Goal: Obtain resource: Download file/media

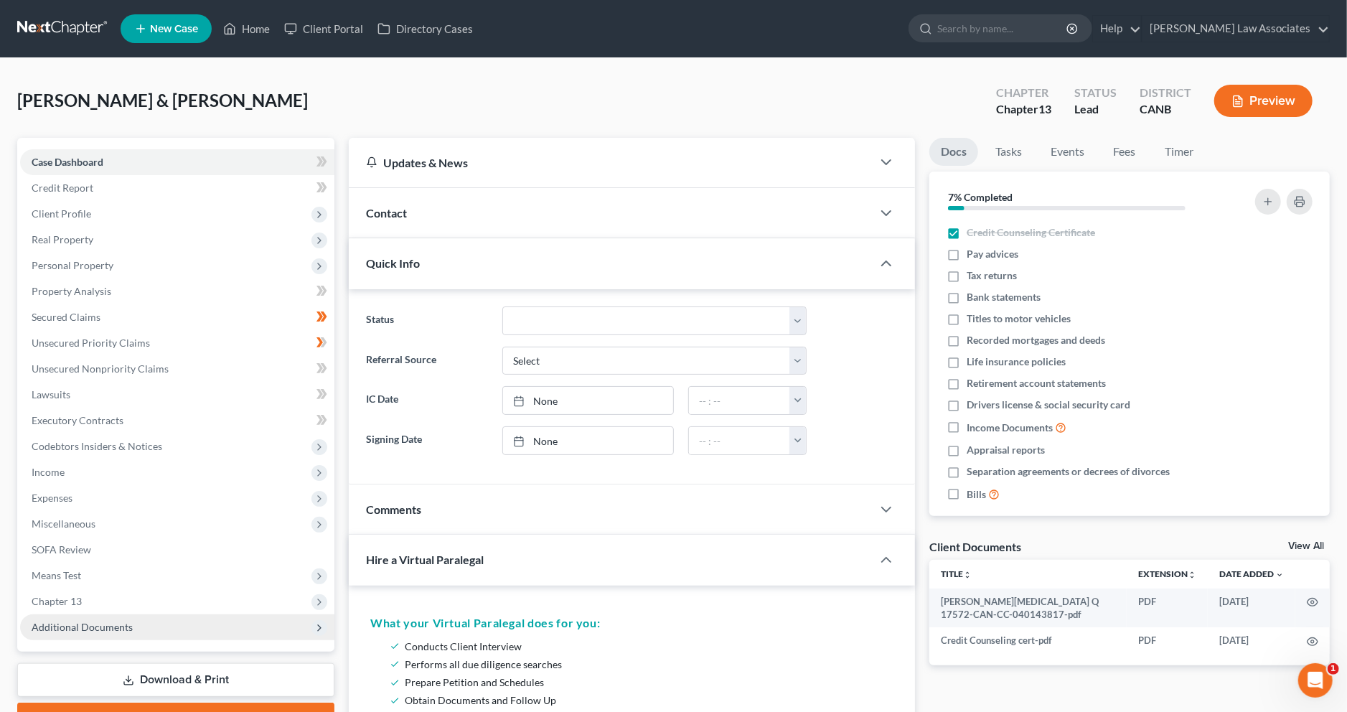
click at [60, 635] on span "Additional Documents" at bounding box center [177, 627] width 314 height 26
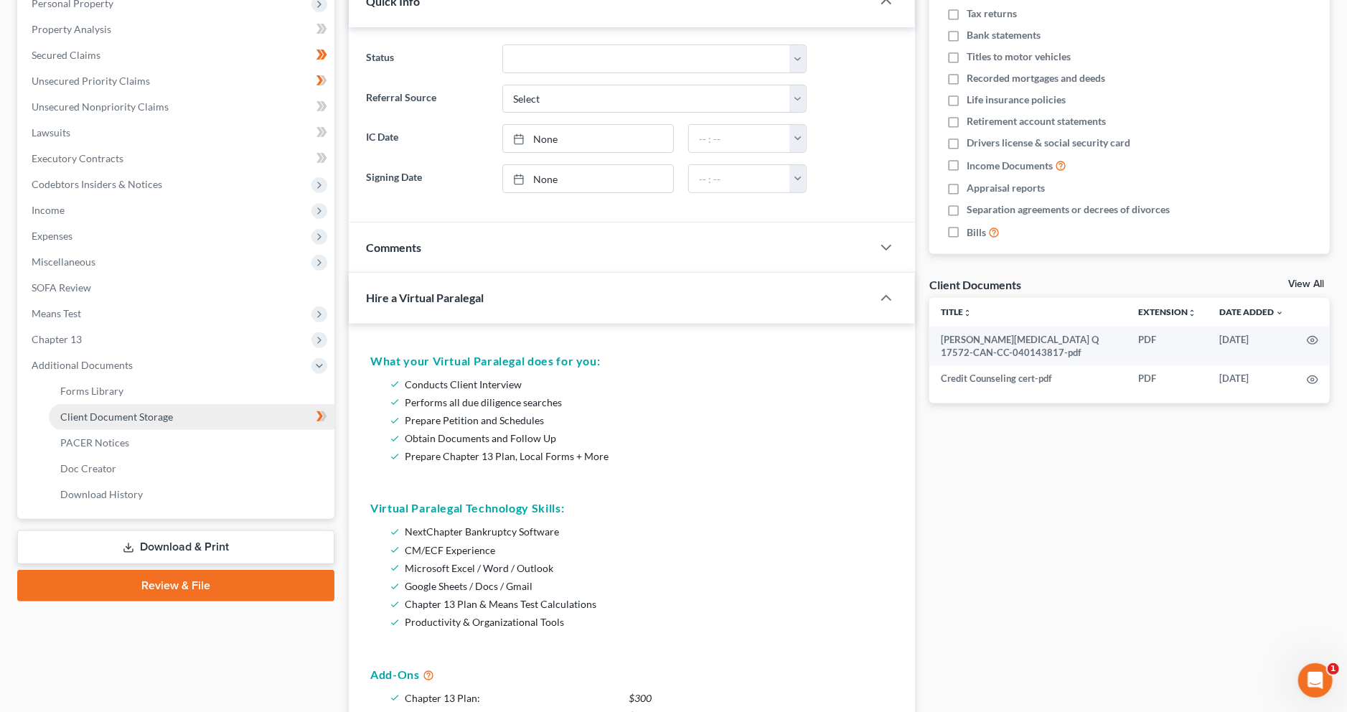
scroll to position [306, 0]
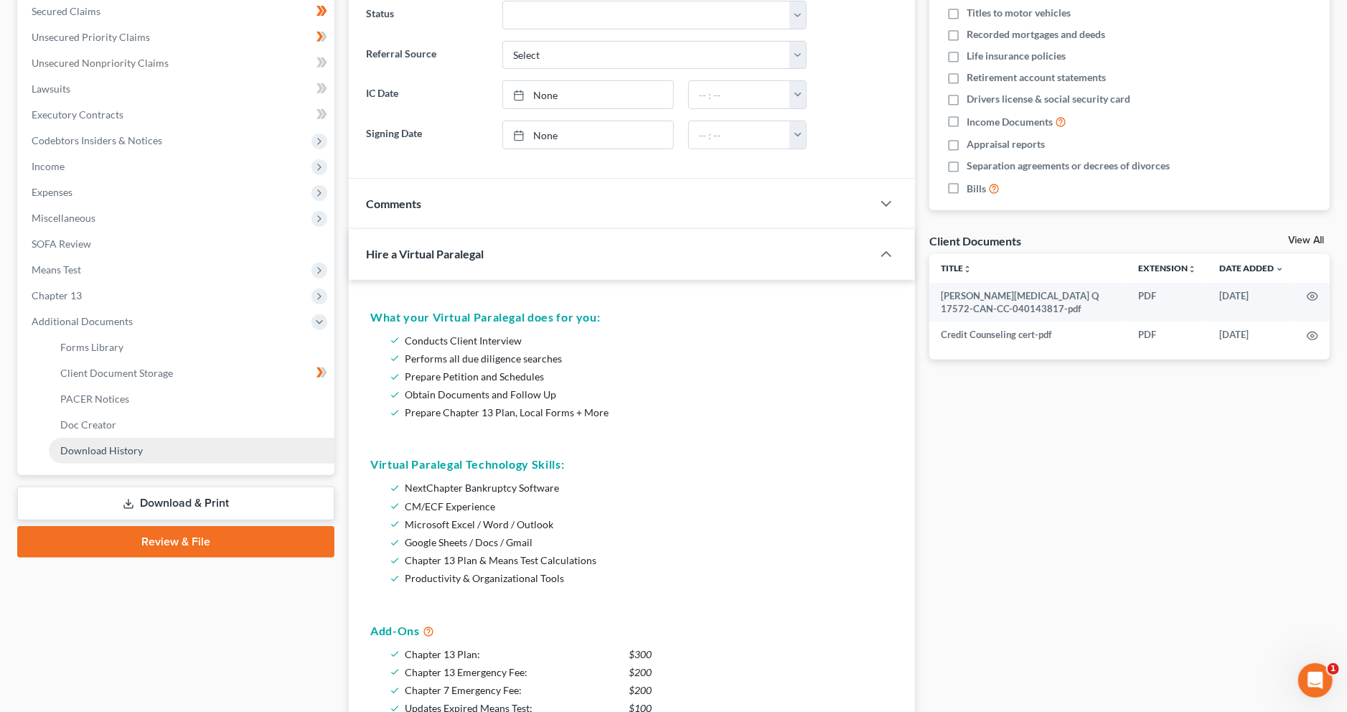
click at [146, 446] on link "Download History" at bounding box center [192, 451] width 286 height 26
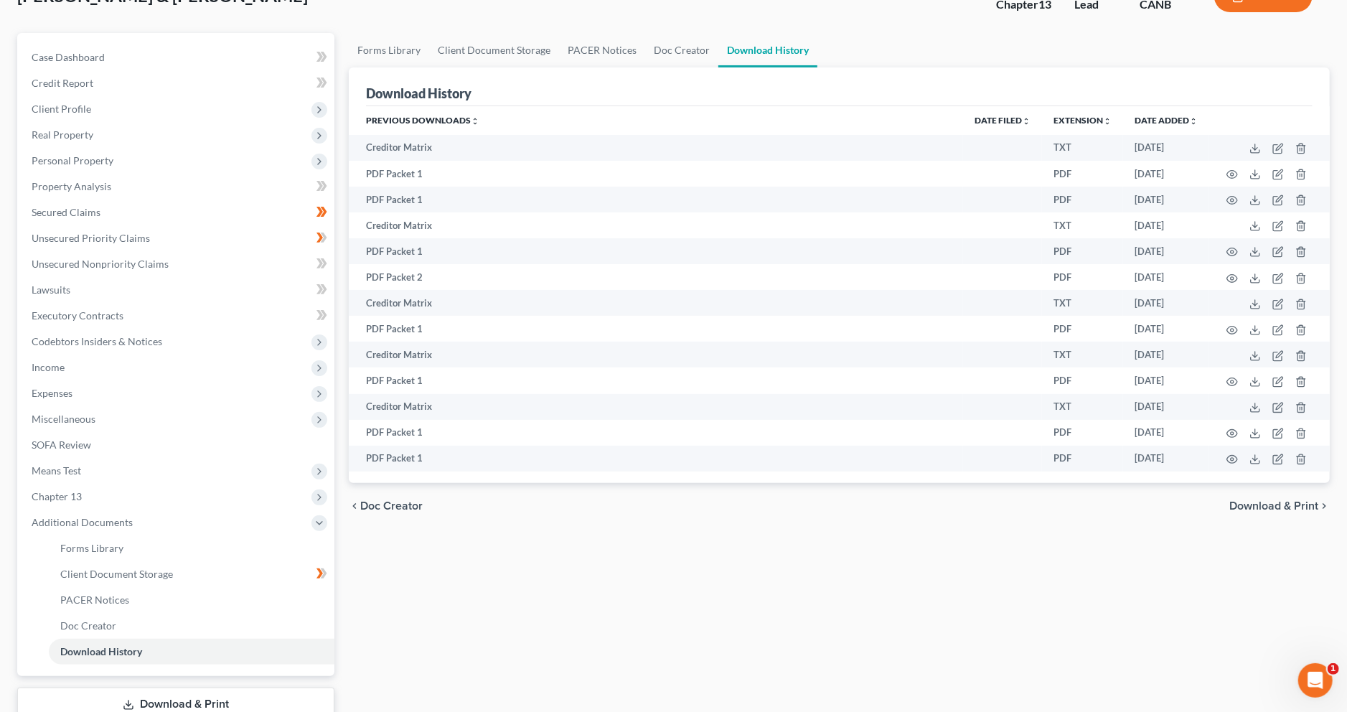
scroll to position [145, 0]
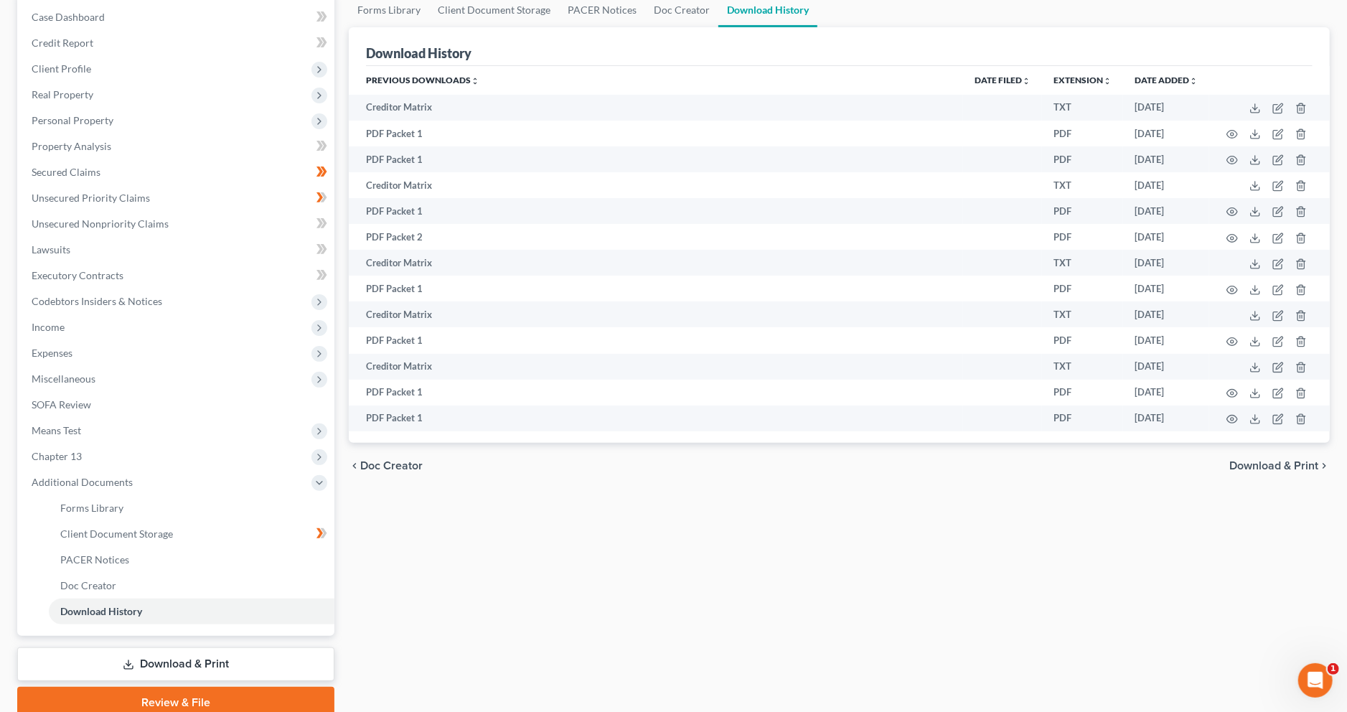
click at [192, 665] on link "Download & Print" at bounding box center [175, 664] width 317 height 34
click at [192, 665] on div "[PERSON_NAME] & [PERSON_NAME] Upgraded Chapter Chapter 13 Status Lead District …" at bounding box center [673, 330] width 1313 height 800
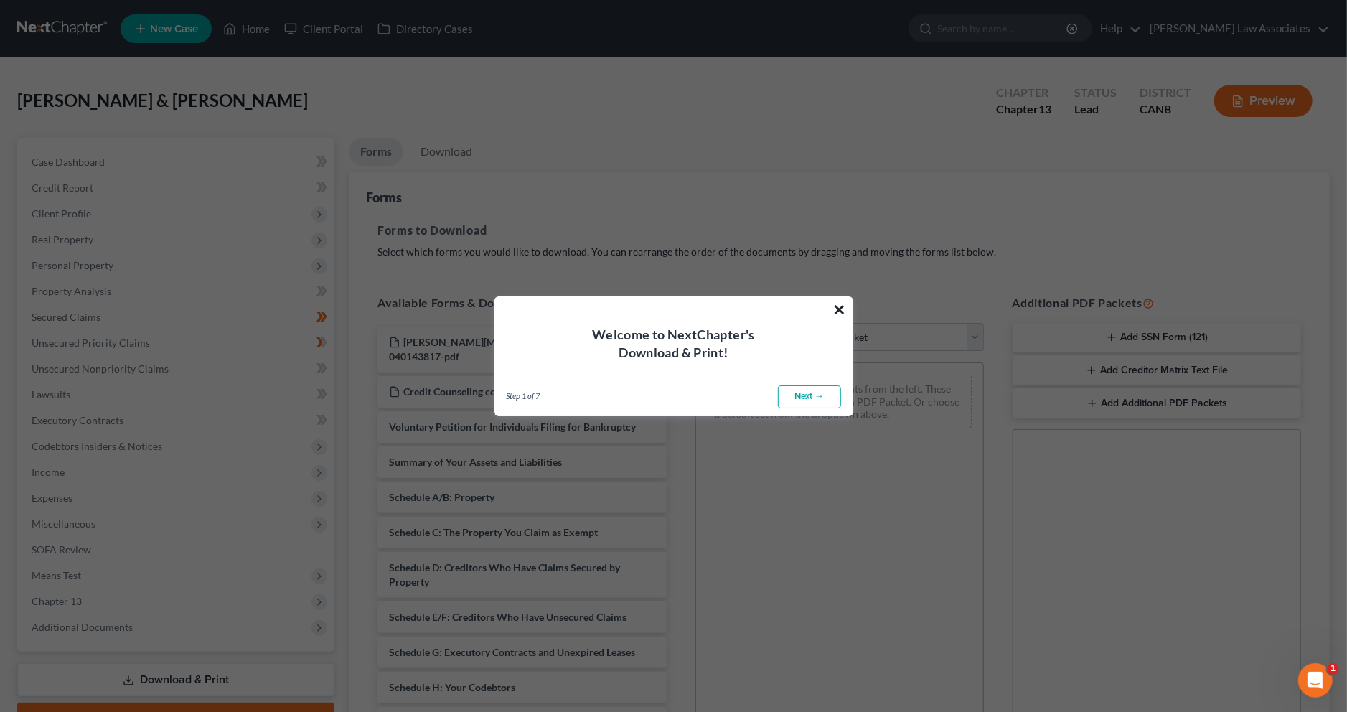
click at [843, 309] on button "×" at bounding box center [840, 309] width 14 height 23
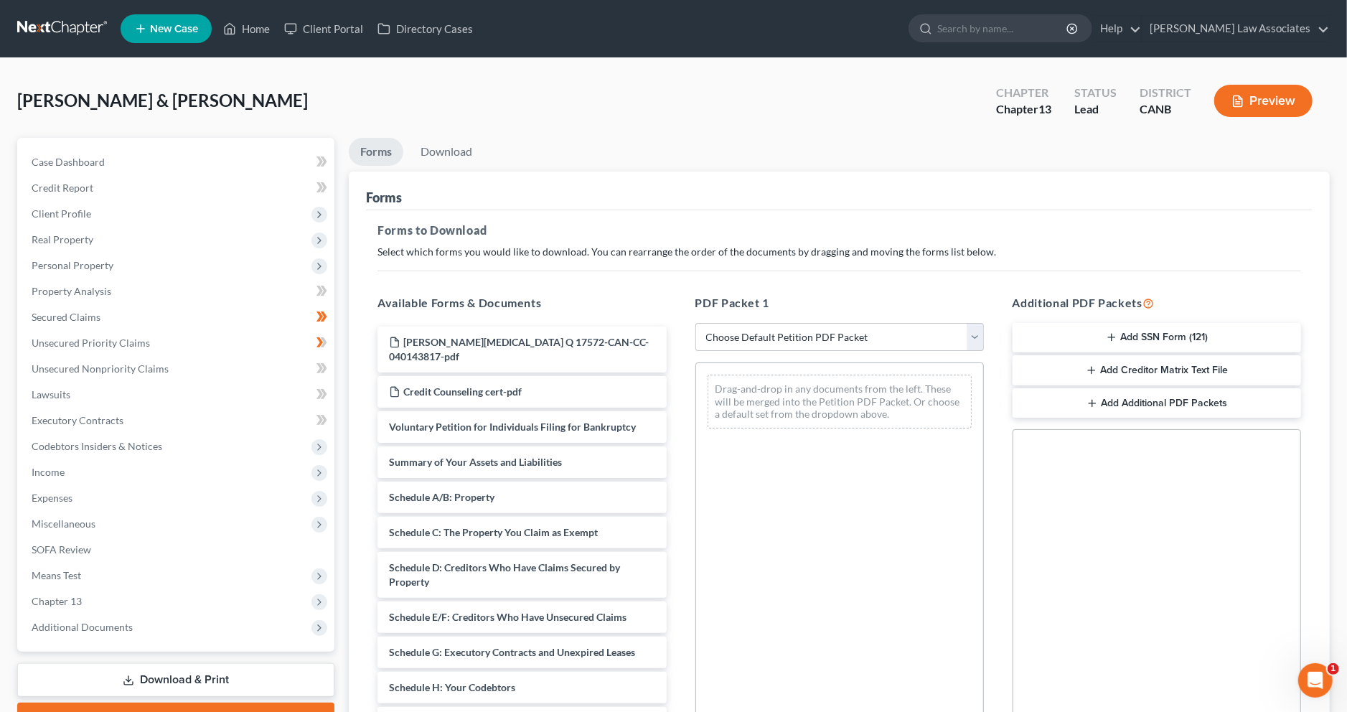
click at [1128, 373] on button "Add Creditor Matrix Text File" at bounding box center [1157, 370] width 289 height 30
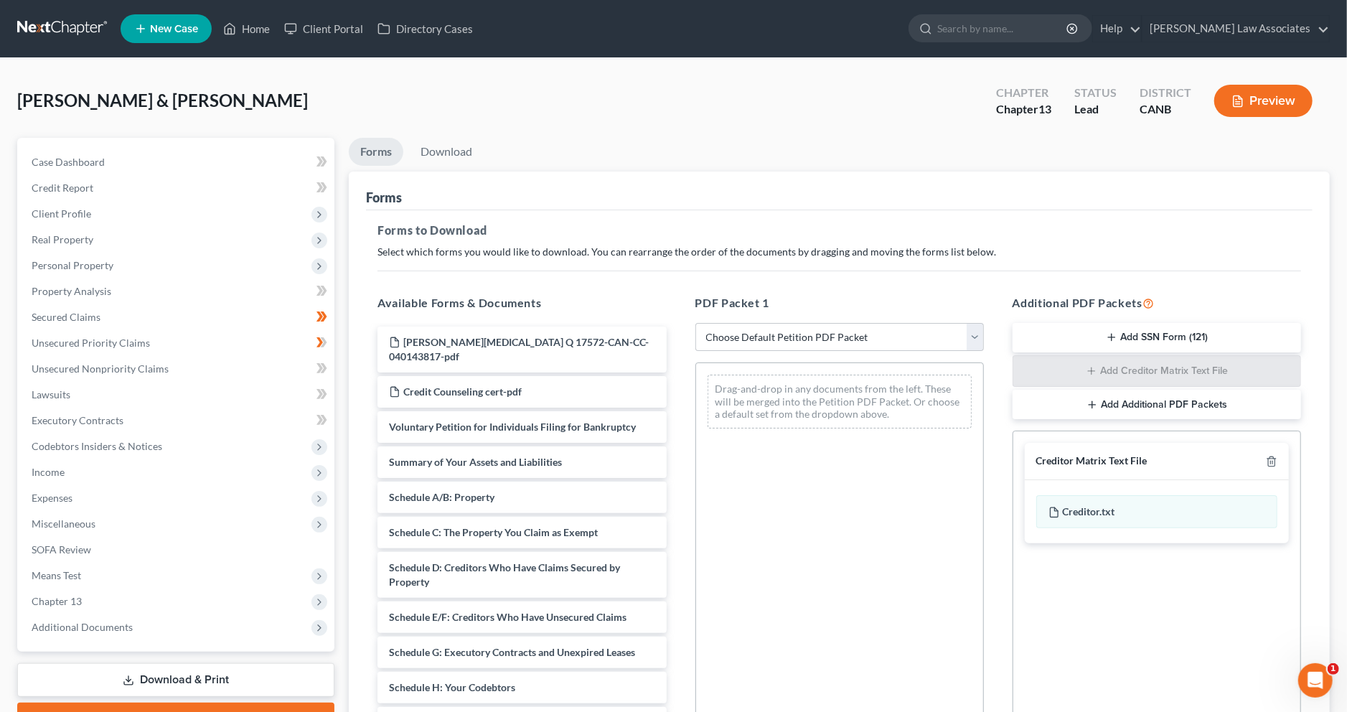
scroll to position [175, 0]
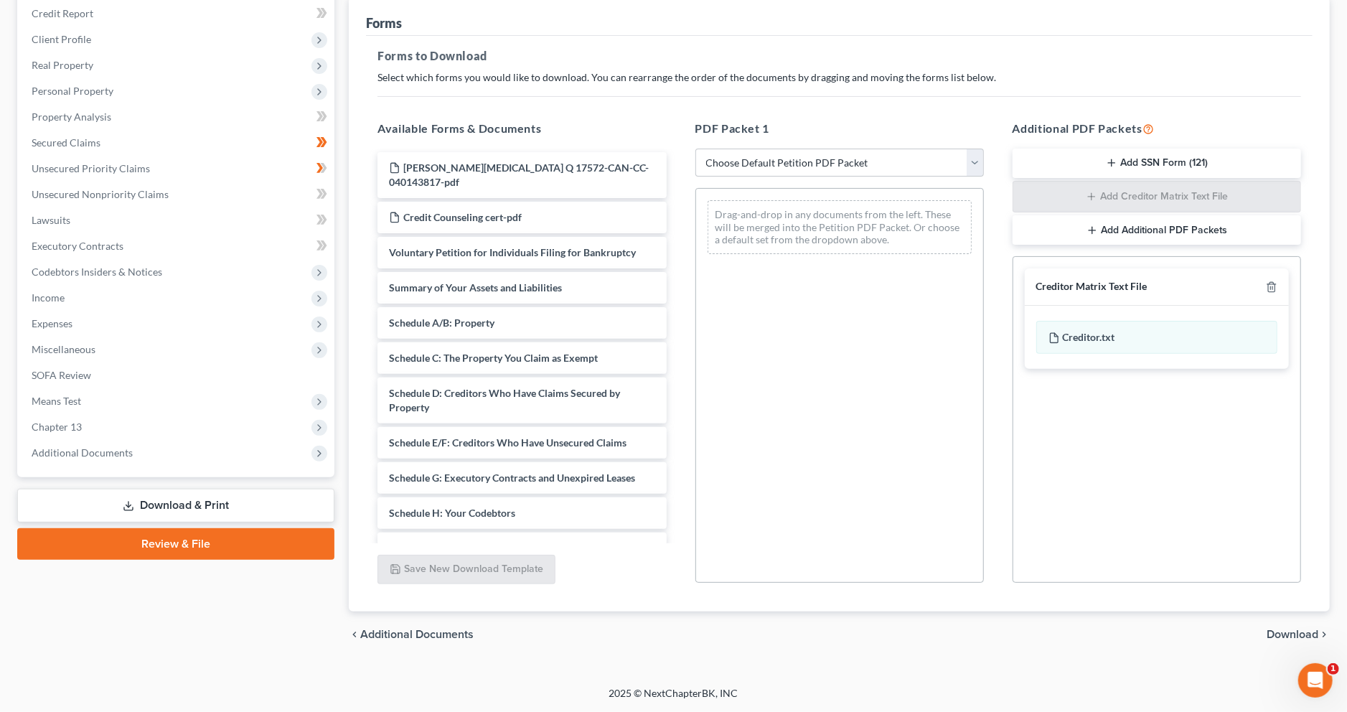
click at [1295, 630] on span "Download" at bounding box center [1293, 634] width 52 height 11
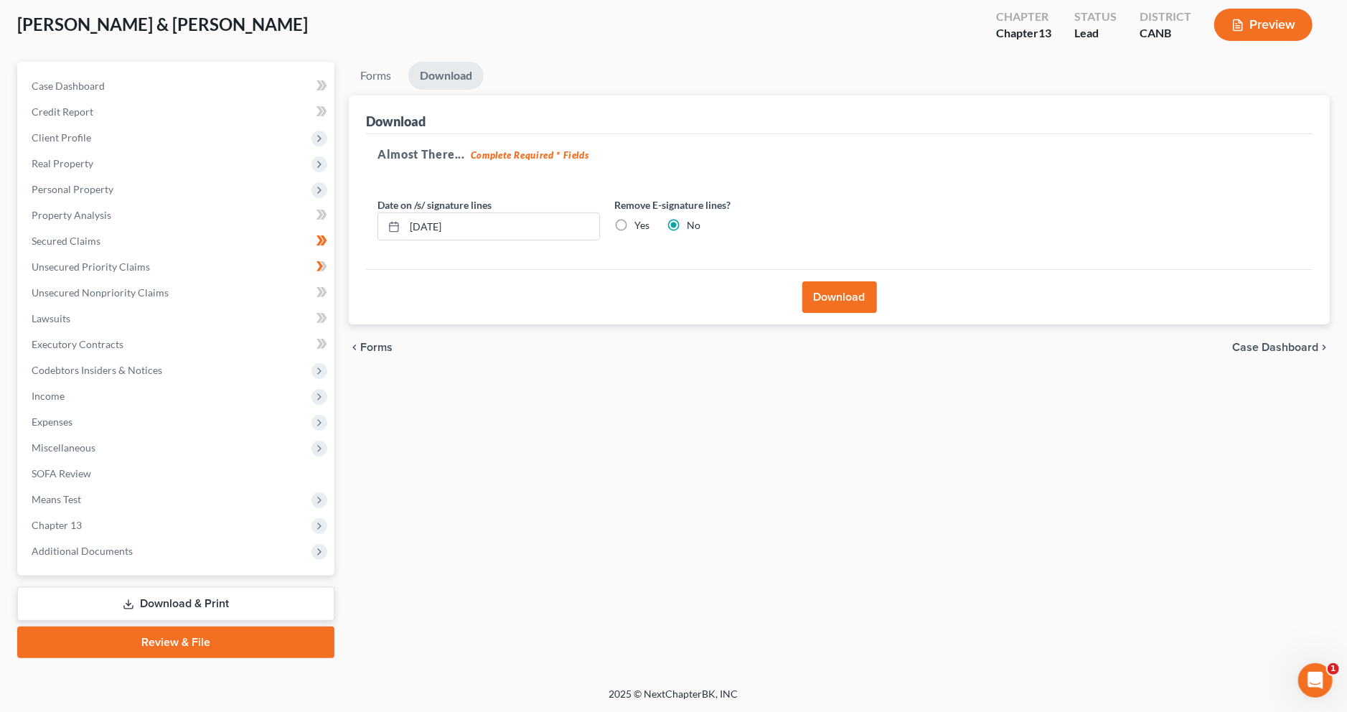
click at [848, 291] on button "Download" at bounding box center [840, 297] width 75 height 32
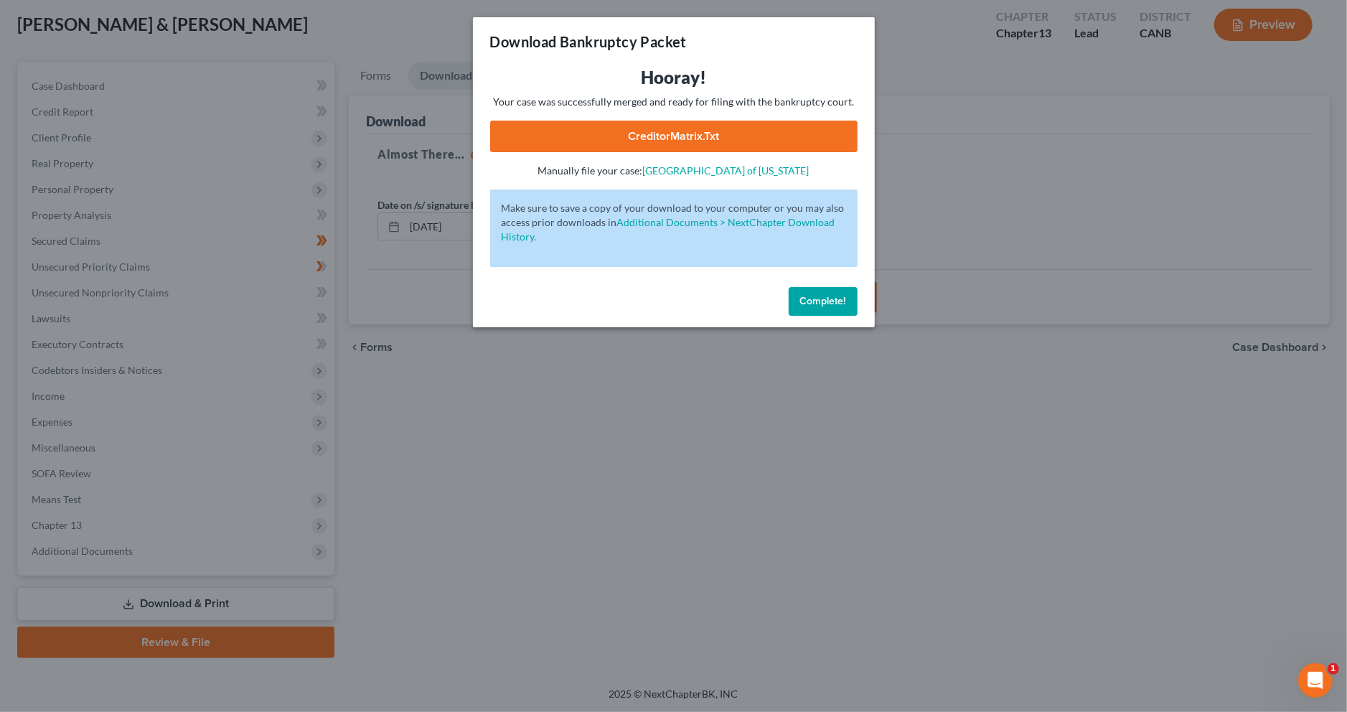
click at [838, 309] on button "Complete!" at bounding box center [823, 301] width 69 height 29
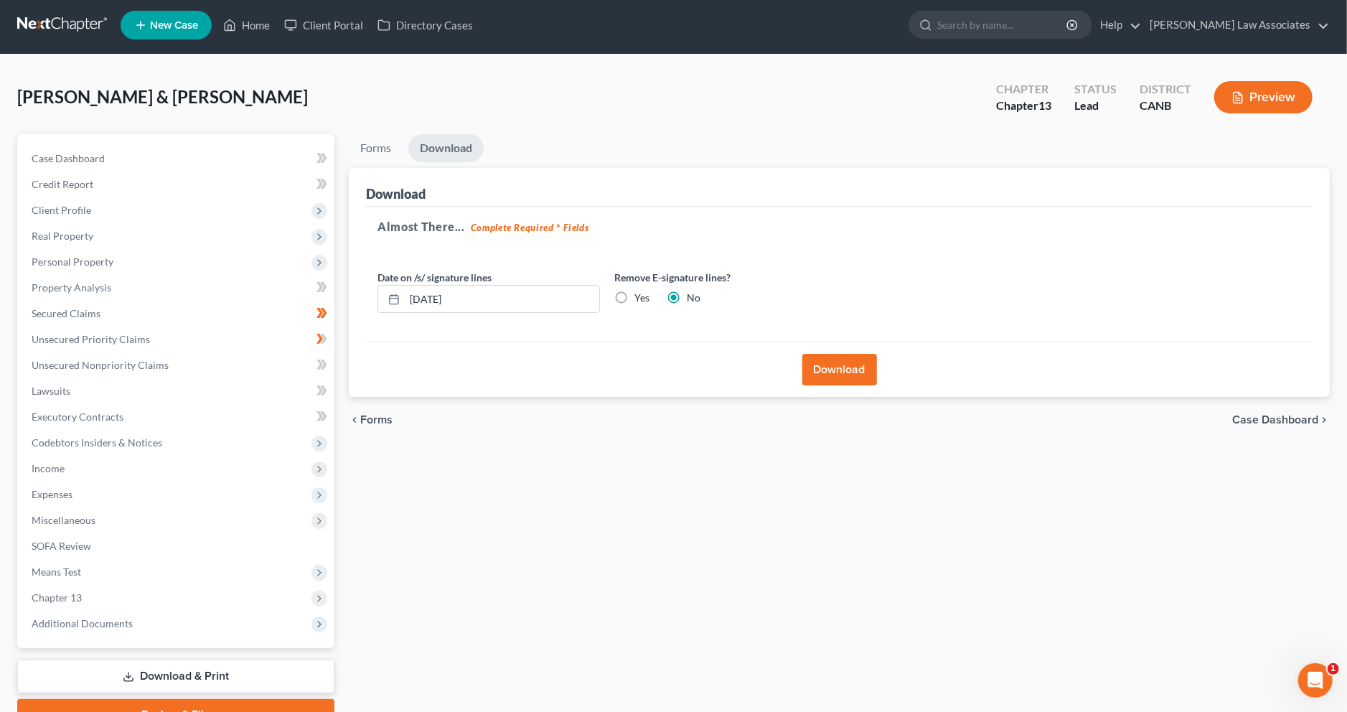
scroll to position [0, 0]
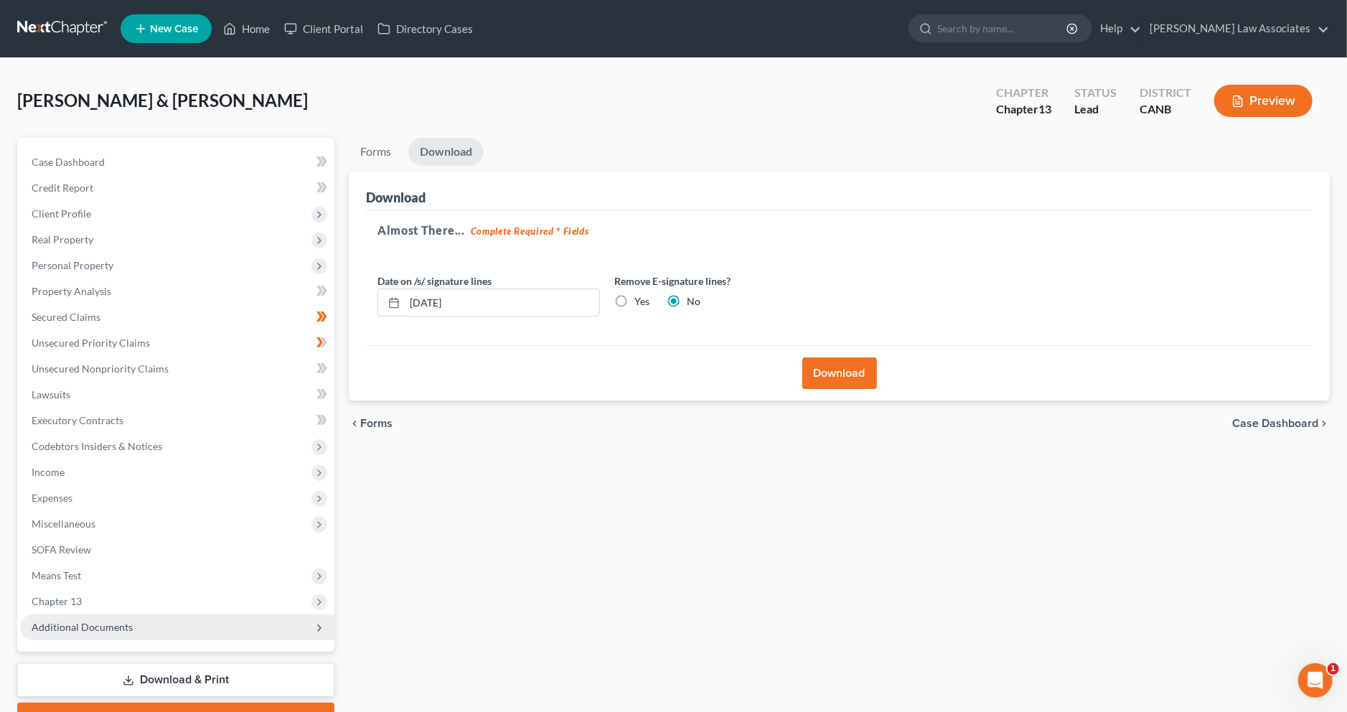
click at [169, 629] on span "Additional Documents" at bounding box center [177, 627] width 314 height 26
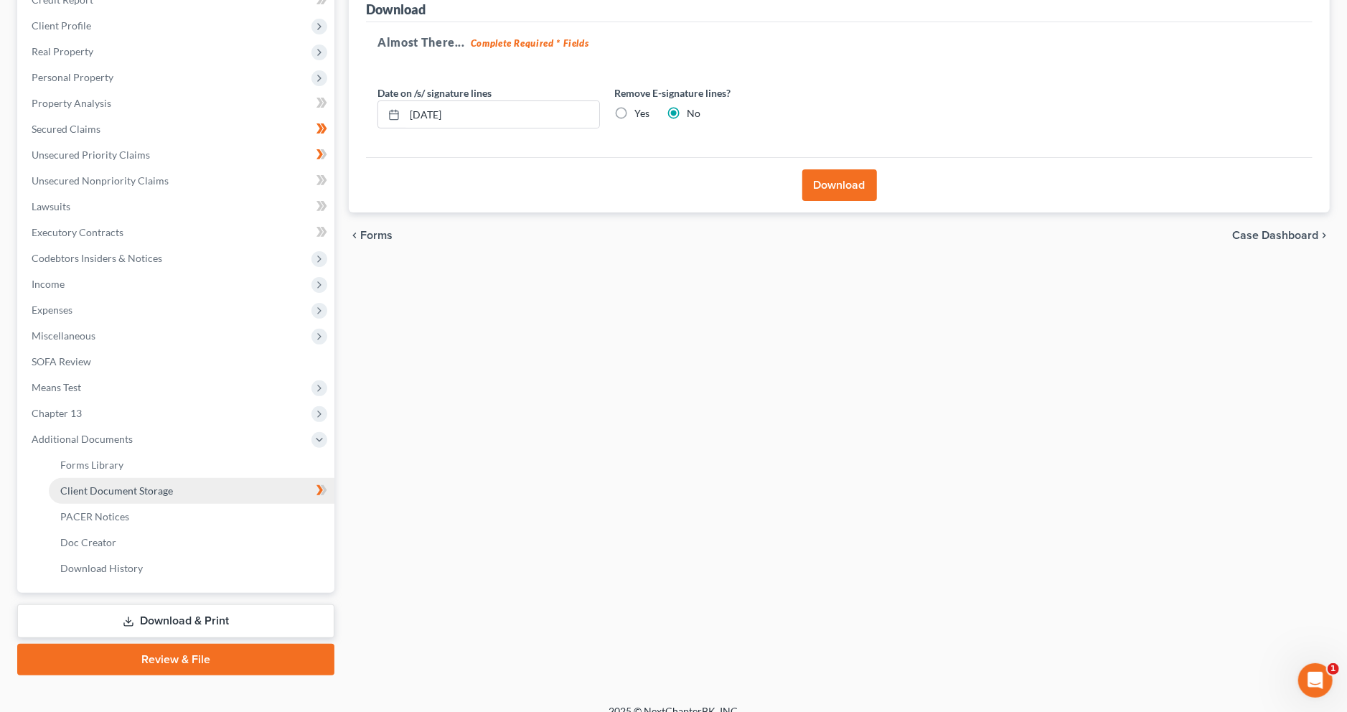
scroll to position [205, 0]
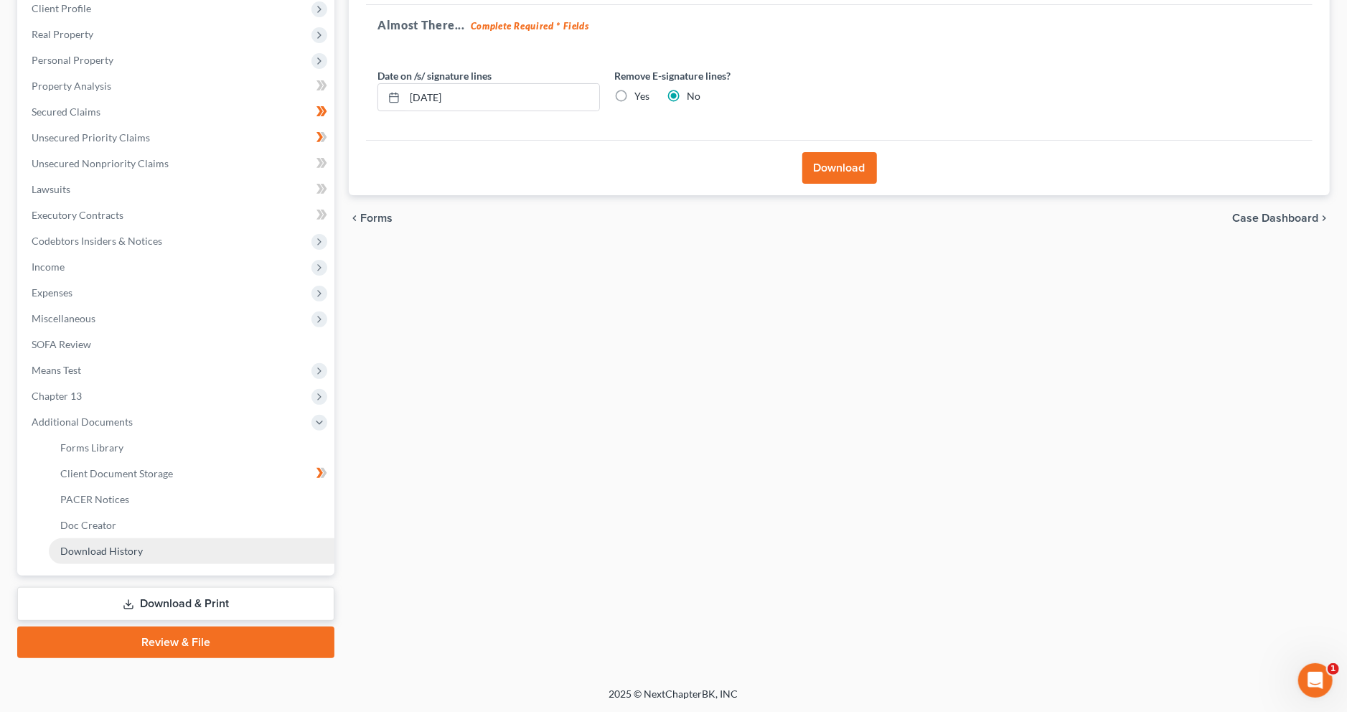
click at [173, 542] on link "Download History" at bounding box center [192, 551] width 286 height 26
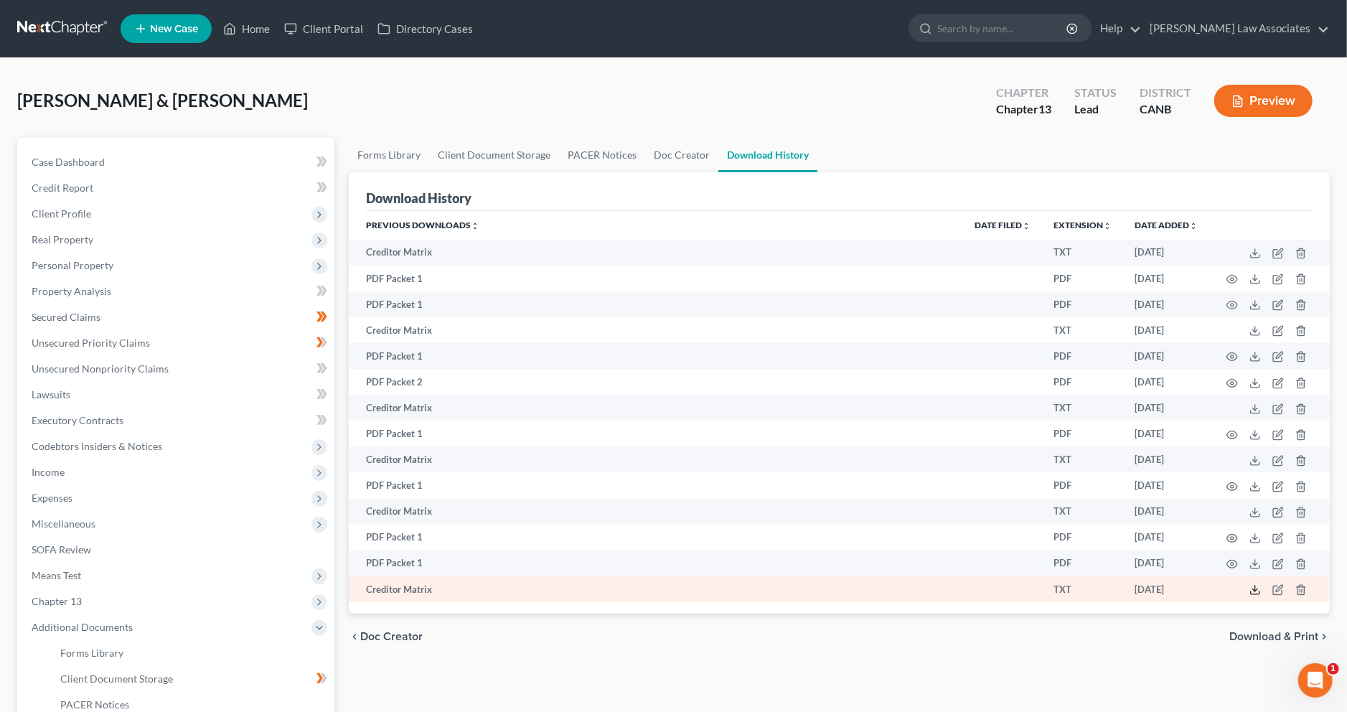
click at [1255, 588] on line at bounding box center [1255, 589] width 0 height 6
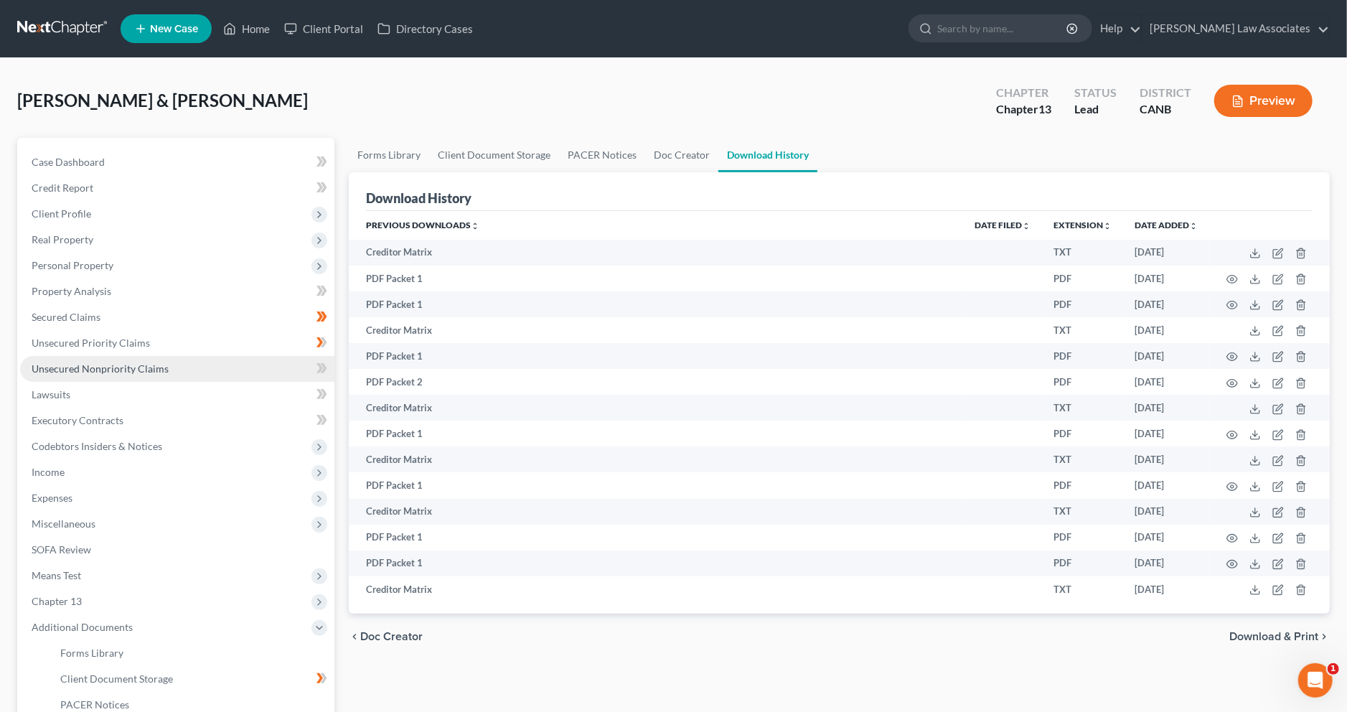
click at [125, 365] on span "Unsecured Nonpriority Claims" at bounding box center [100, 369] width 137 height 12
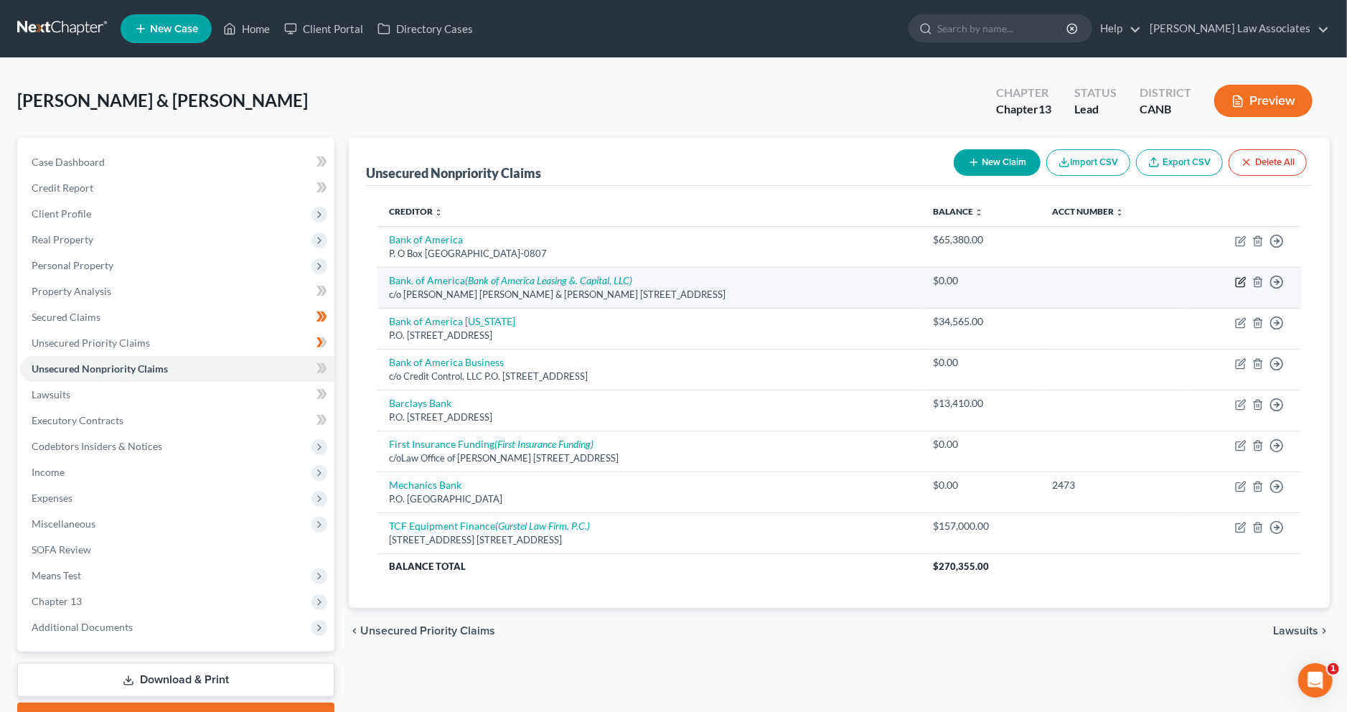
click at [1242, 281] on icon "button" at bounding box center [1240, 281] width 11 height 11
select select "4"
select select "2"
select select "4"
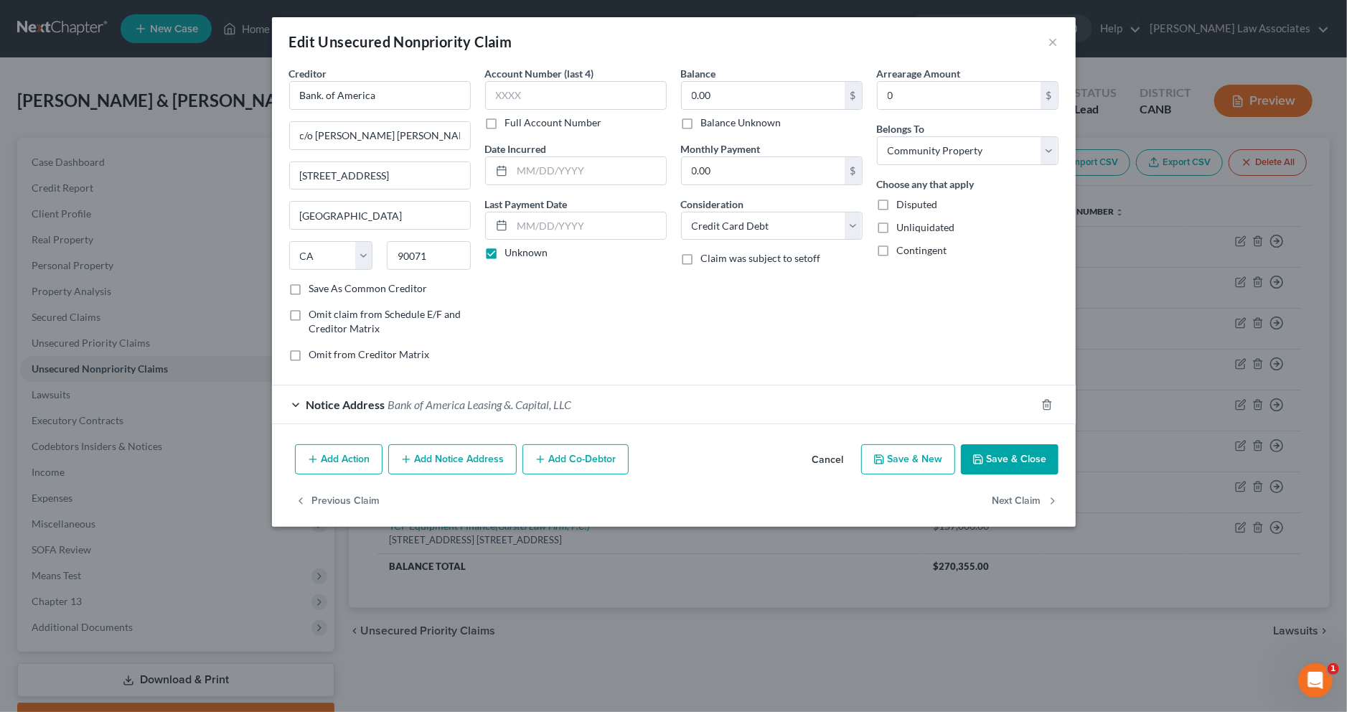
click at [383, 408] on span "Notice Address" at bounding box center [346, 405] width 79 height 14
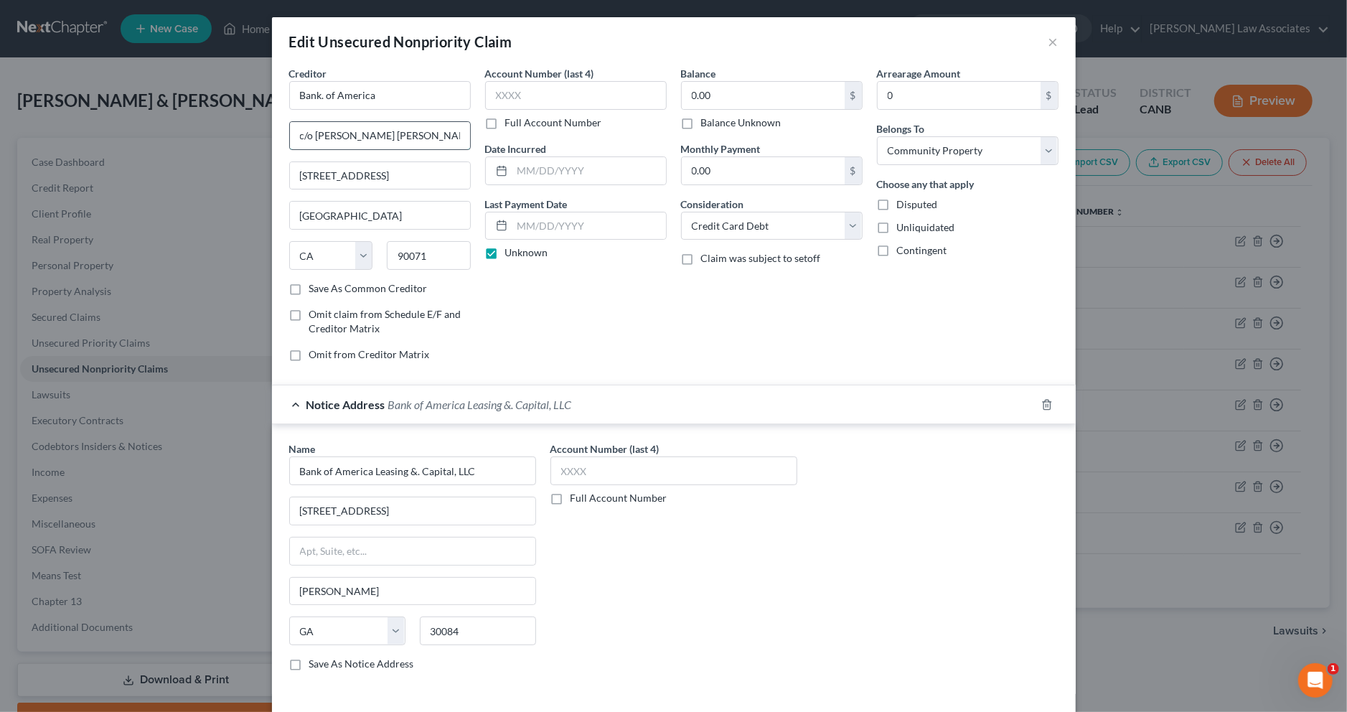
click at [422, 134] on input "c/o [PERSON_NAME] [PERSON_NAME] & [PERSON_NAME]" at bounding box center [380, 135] width 180 height 27
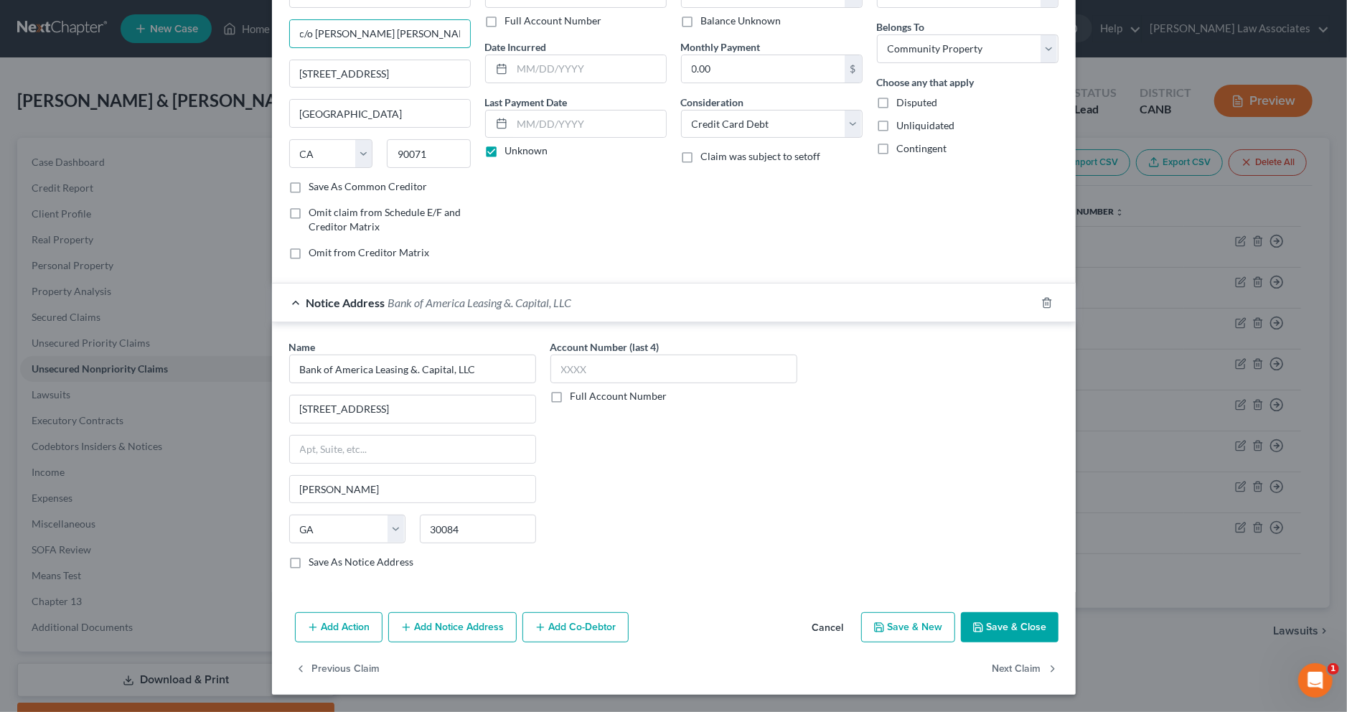
type input "c/o [PERSON_NAME] [PERSON_NAME] & [PERSON_NAME]"
click at [1016, 626] on button "Save & Close" at bounding box center [1010, 627] width 98 height 30
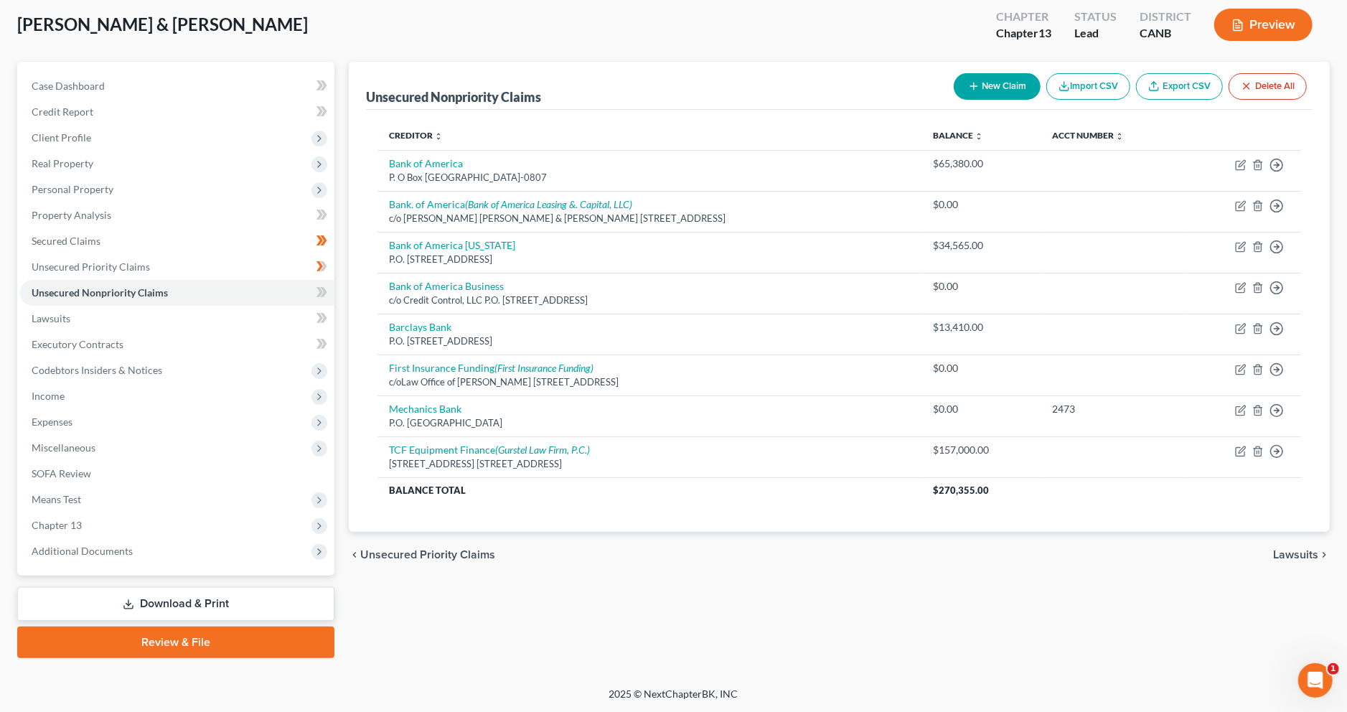
click at [210, 599] on link "Download & Print" at bounding box center [175, 604] width 317 height 34
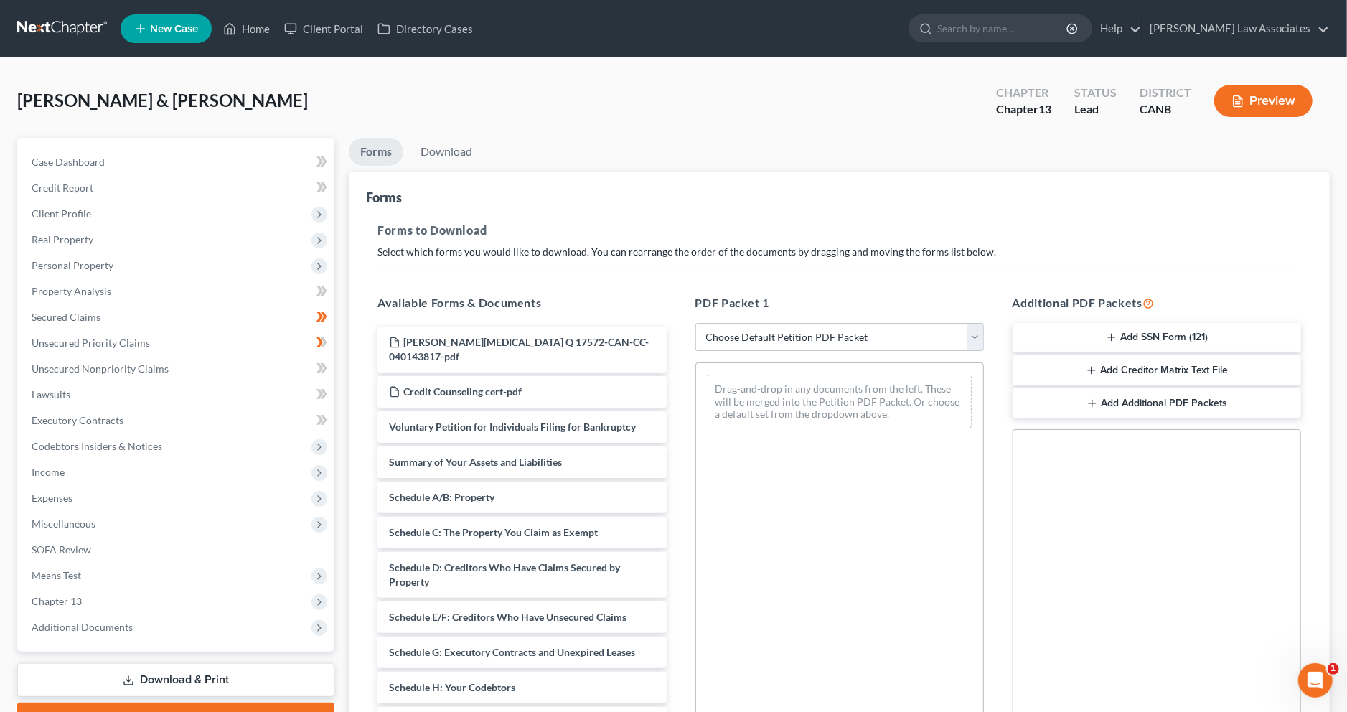
click at [1146, 369] on button "Add Creditor Matrix Text File" at bounding box center [1157, 370] width 289 height 30
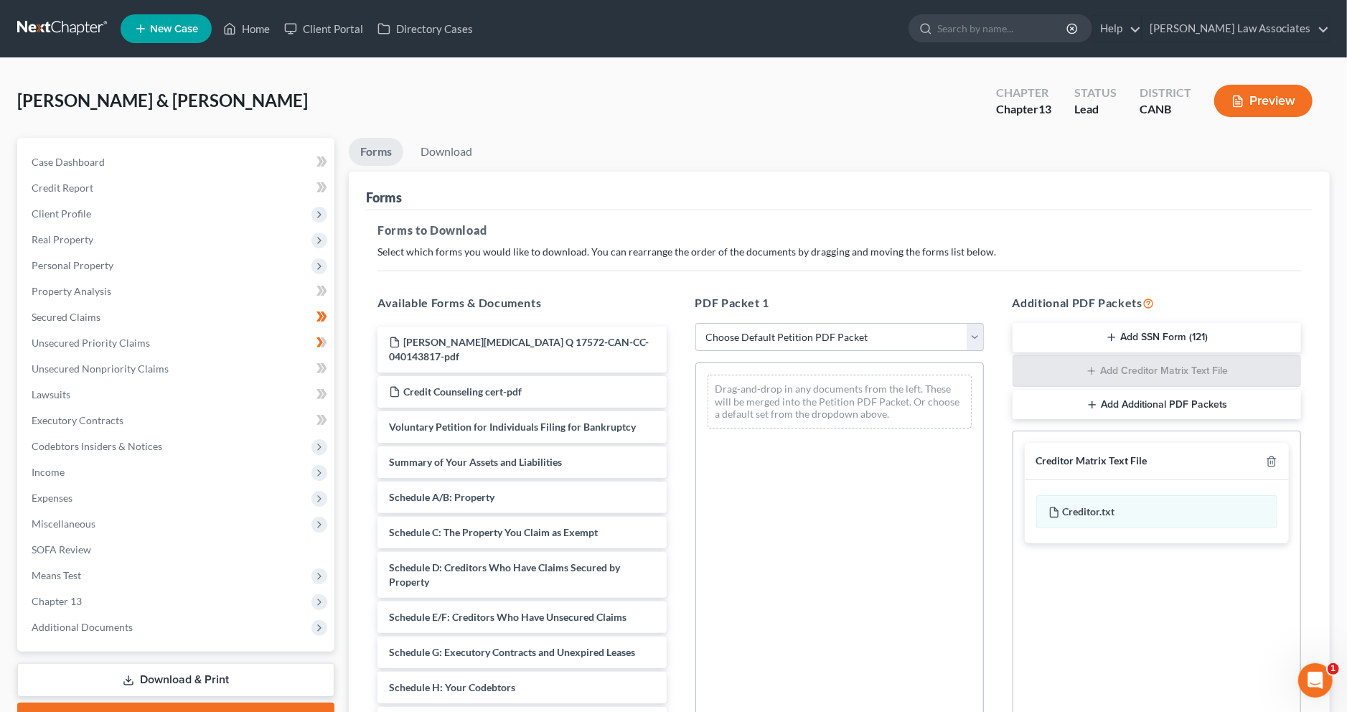
scroll to position [175, 0]
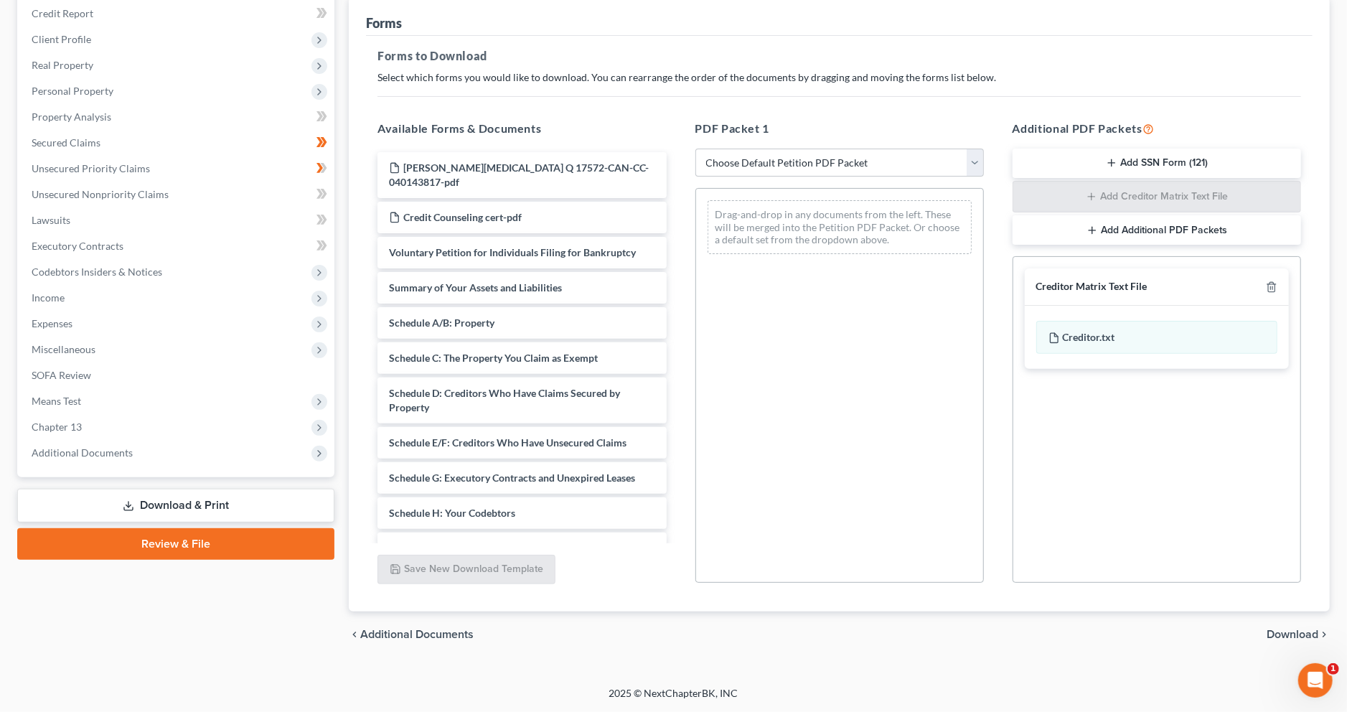
click at [1295, 639] on span "Download" at bounding box center [1293, 634] width 52 height 11
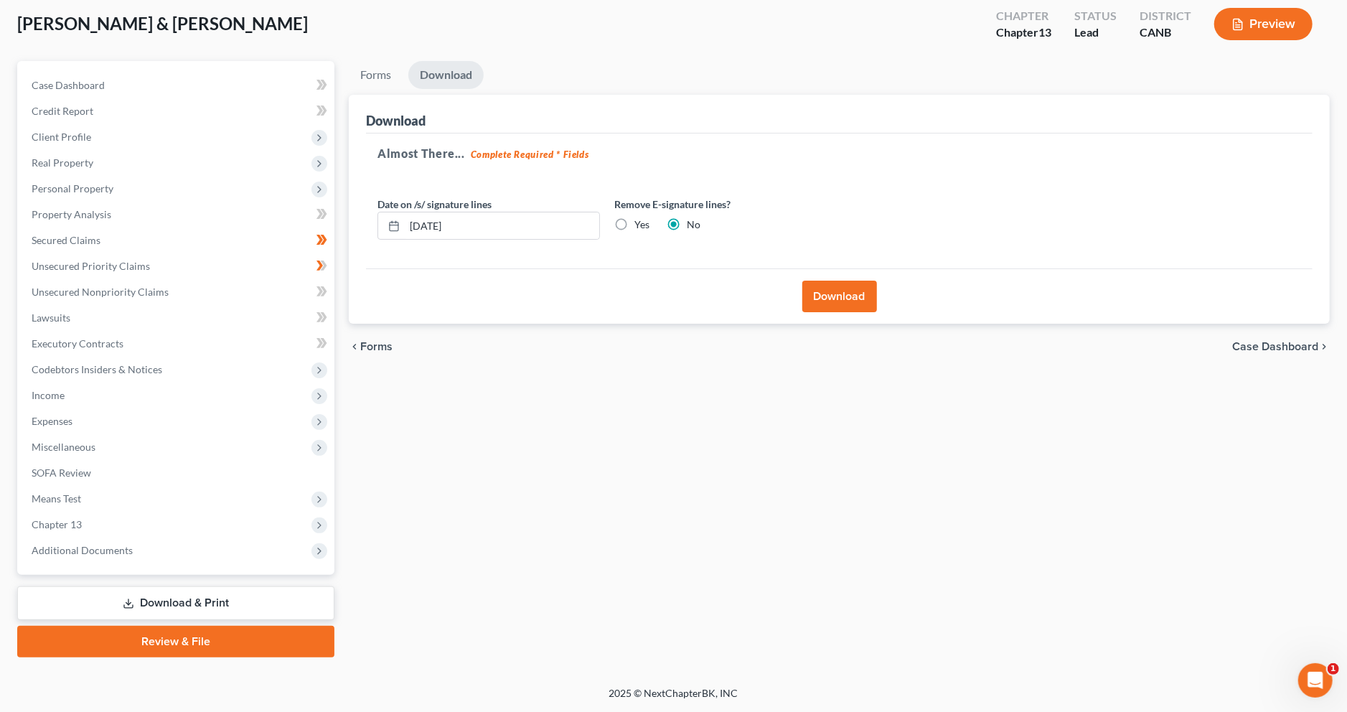
scroll to position [76, 0]
click at [823, 305] on button "Download" at bounding box center [840, 297] width 75 height 32
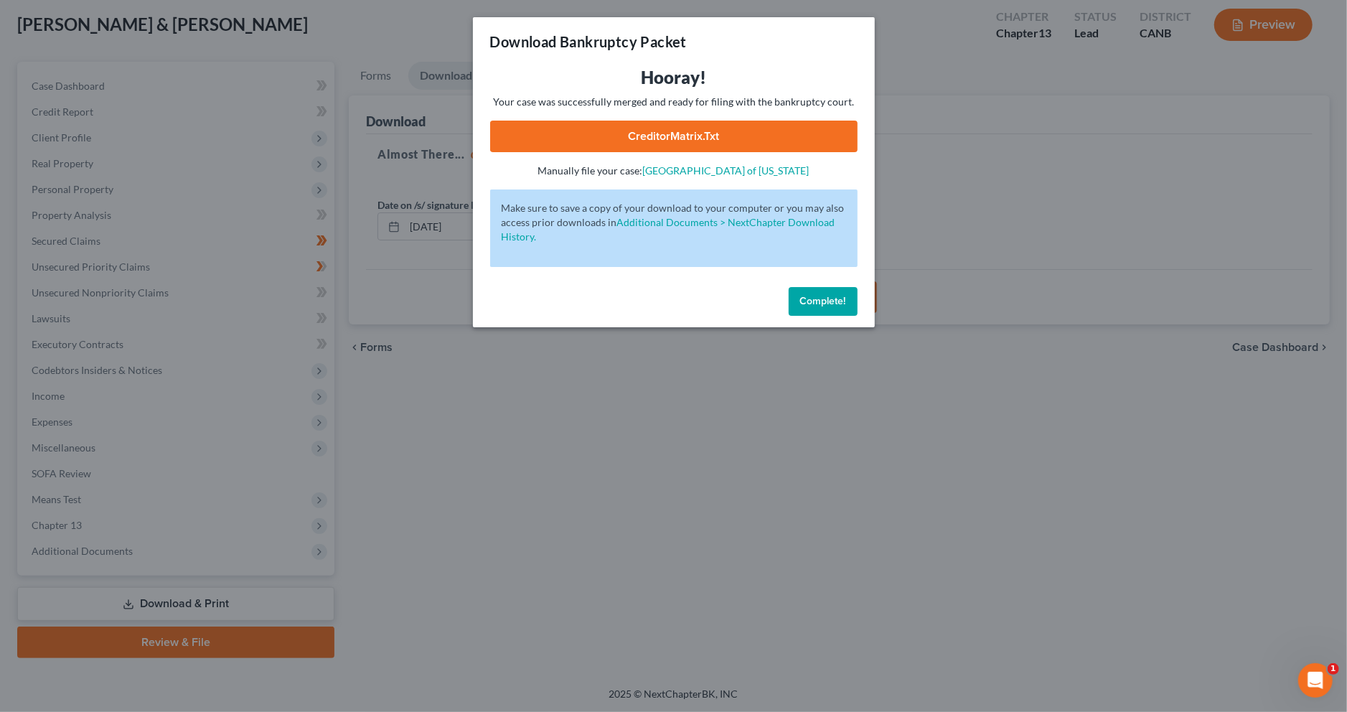
click at [800, 307] on button "Complete!" at bounding box center [823, 301] width 69 height 29
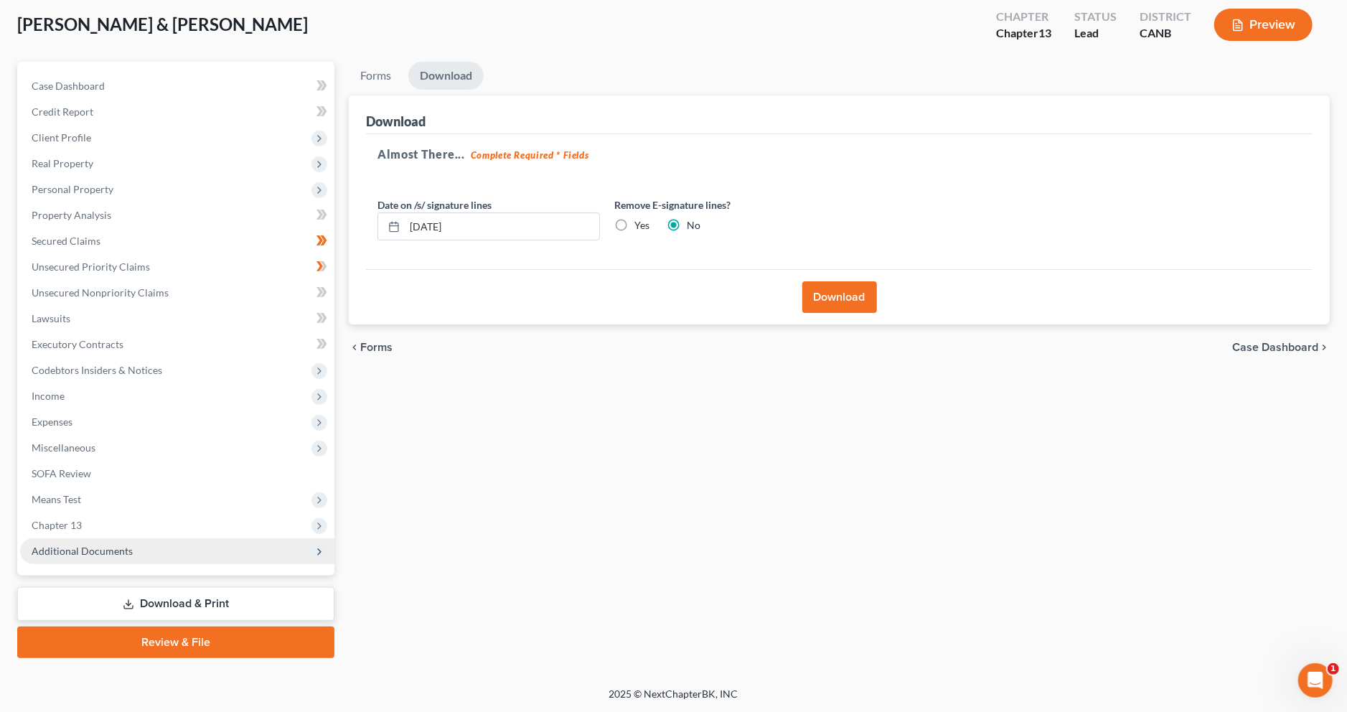
click at [103, 550] on span "Additional Documents" at bounding box center [82, 551] width 101 height 12
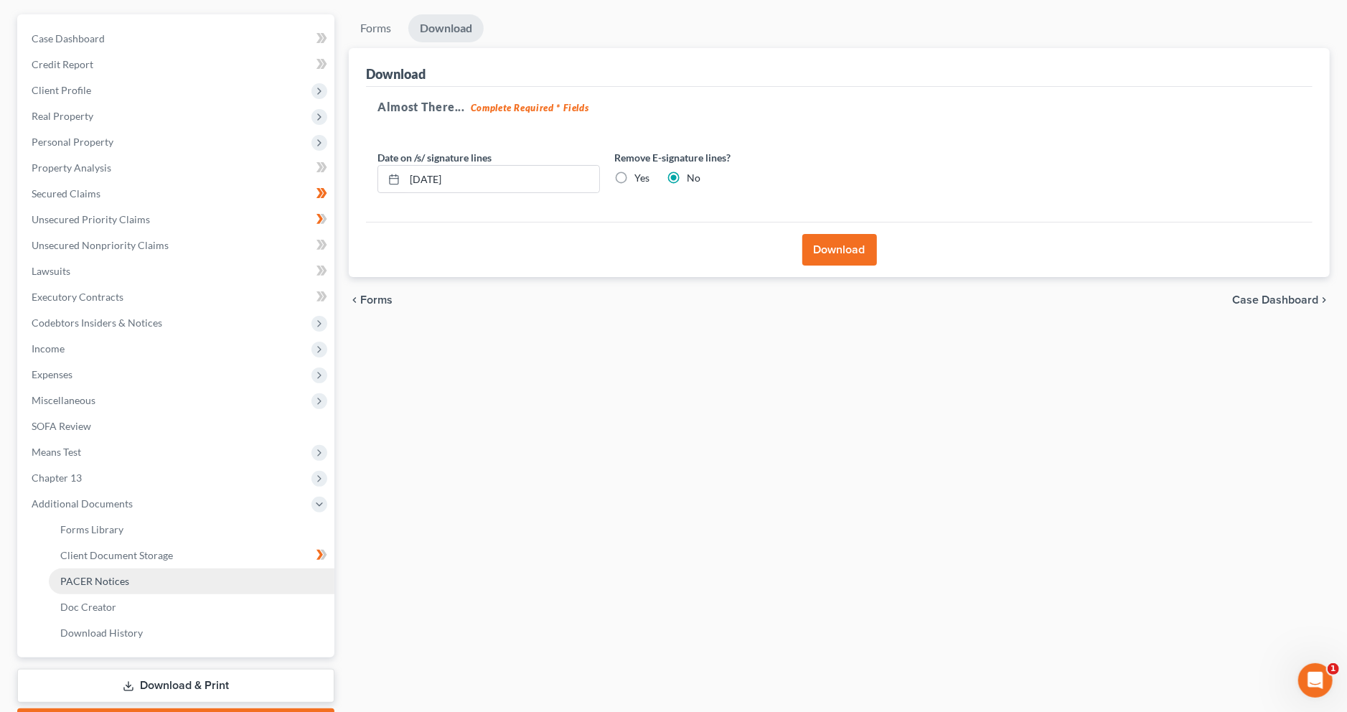
scroll to position [136, 0]
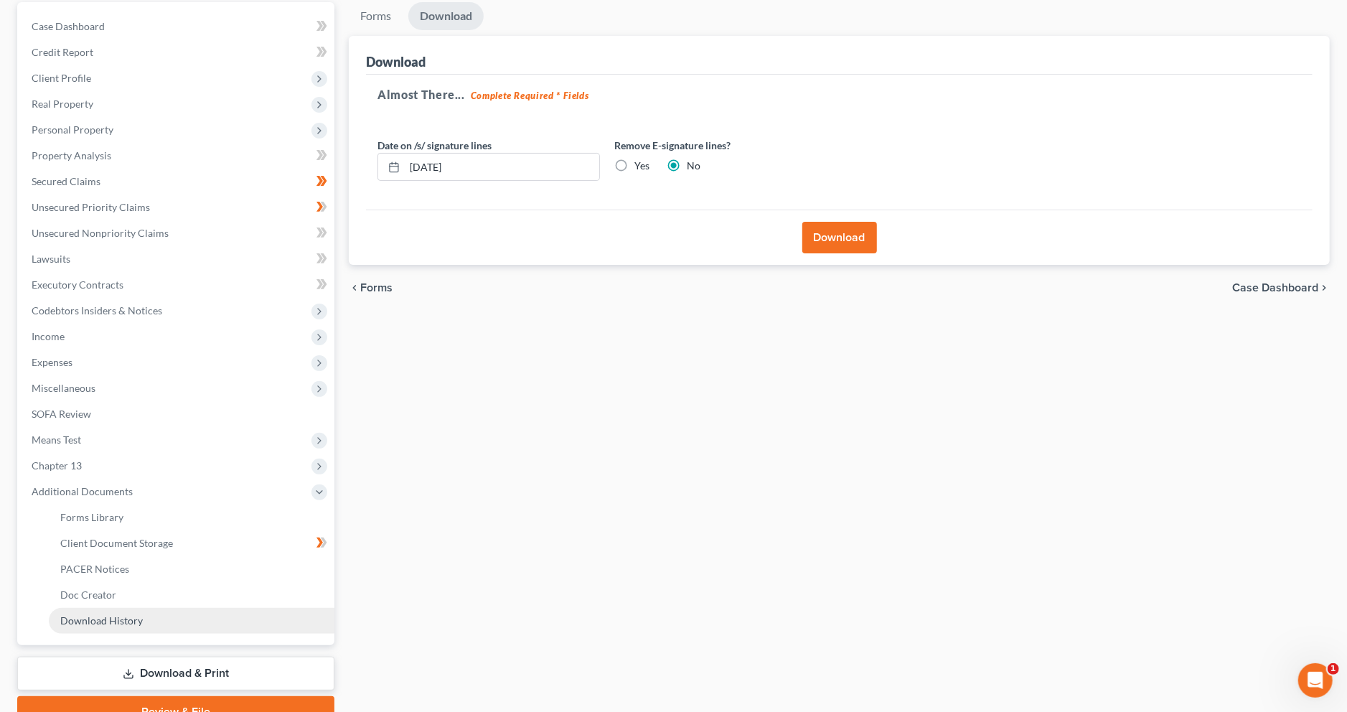
click at [149, 619] on link "Download History" at bounding box center [192, 621] width 286 height 26
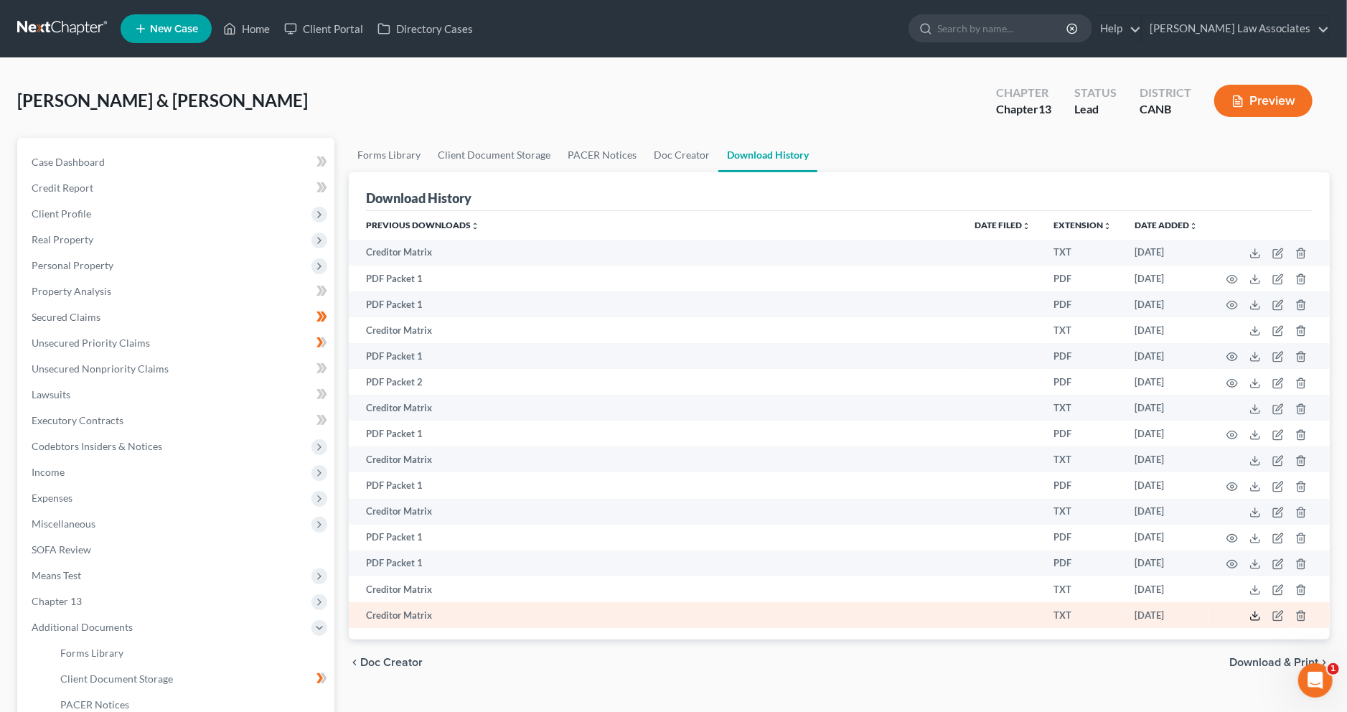
click at [1250, 611] on icon at bounding box center [1255, 615] width 11 height 11
